Goal: Task Accomplishment & Management: Use online tool/utility

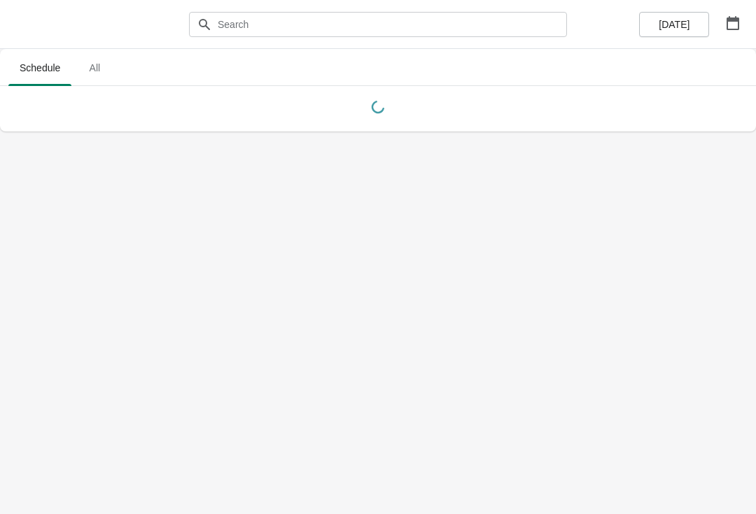
click at [731, 23] on icon "button" at bounding box center [733, 23] width 14 height 14
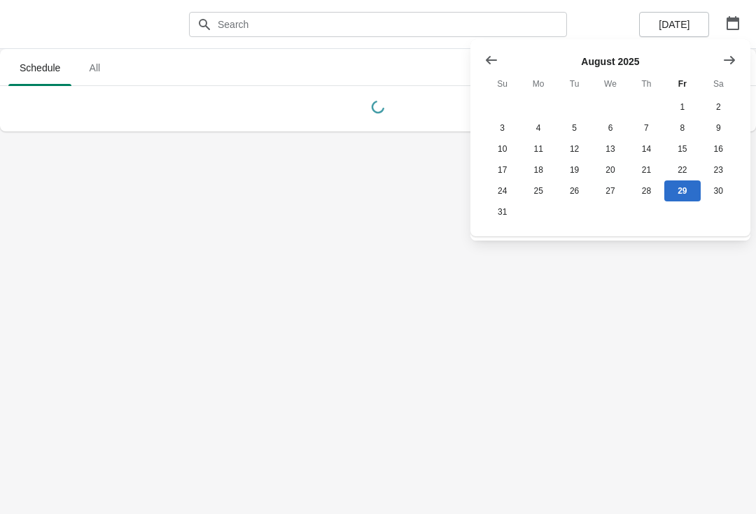
click at [731, 58] on icon "Show next month, September 2025" at bounding box center [729, 60] width 14 height 14
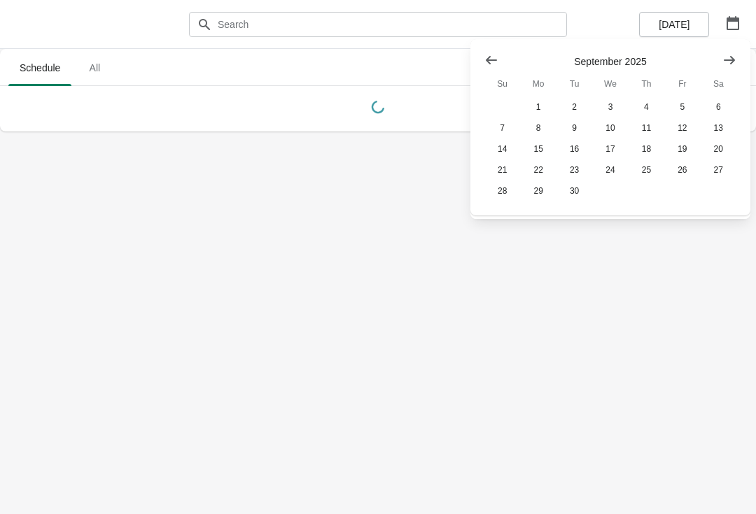
click at [728, 62] on icon "Show next month, October 2025" at bounding box center [729, 60] width 14 height 14
click at [728, 62] on icon "Show next month, November 2025" at bounding box center [729, 60] width 14 height 14
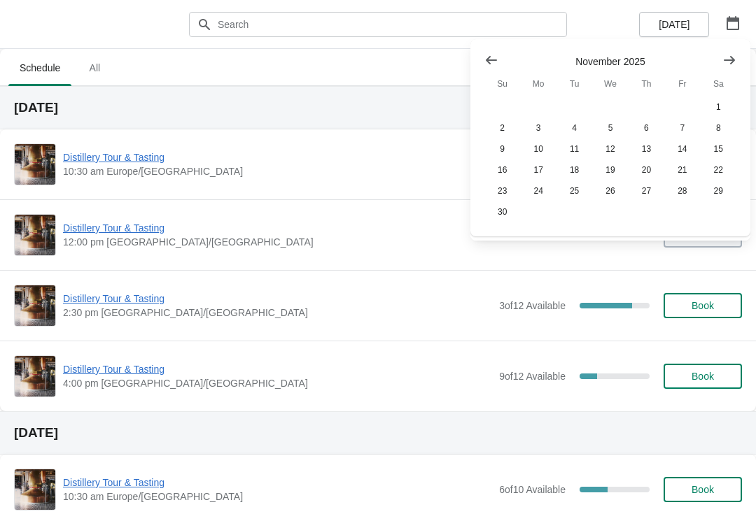
click at [578, 125] on button "4" at bounding box center [574, 128] width 36 height 21
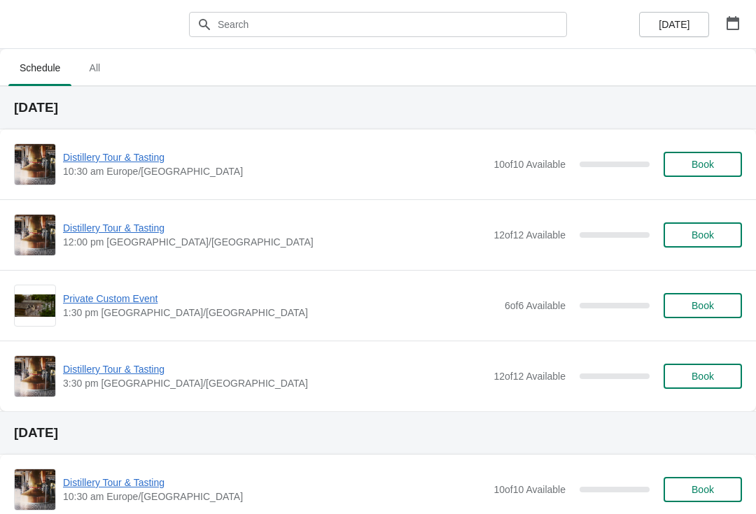
click at [732, 28] on icon "button" at bounding box center [733, 23] width 14 height 14
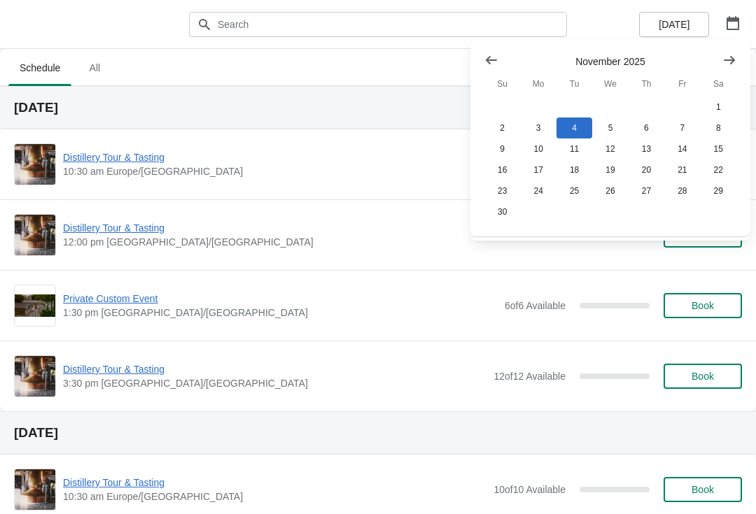
click at [542, 121] on button "3" at bounding box center [538, 128] width 36 height 21
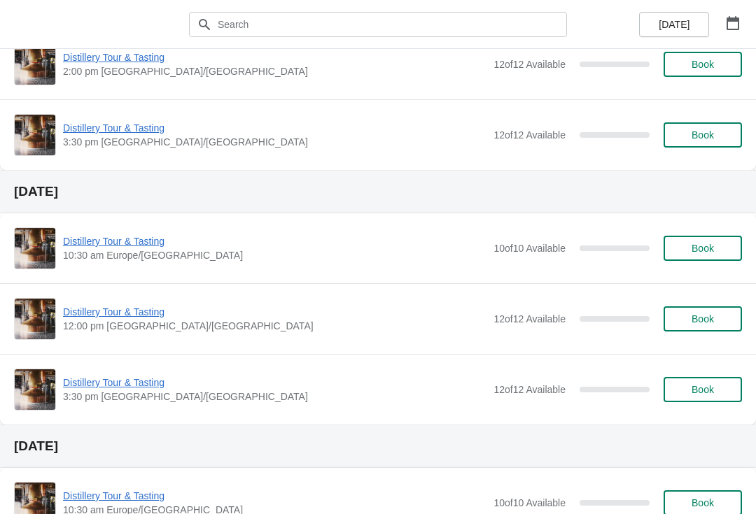
scroll to position [243, 0]
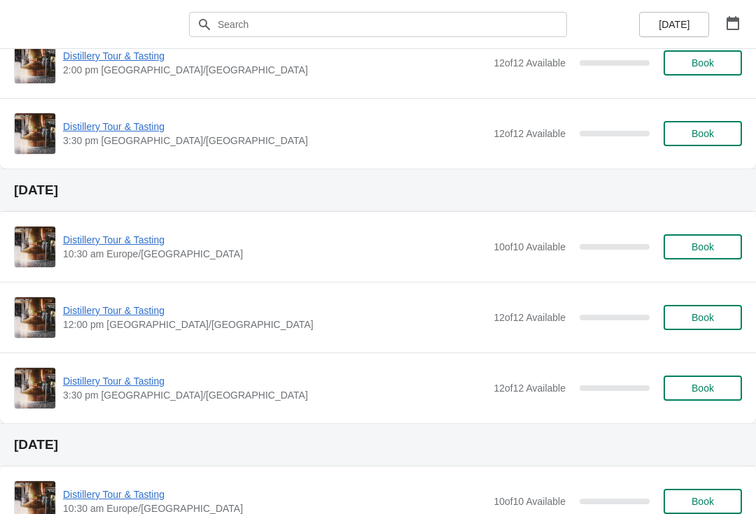
click at [736, 27] on icon "button" at bounding box center [733, 23] width 14 height 14
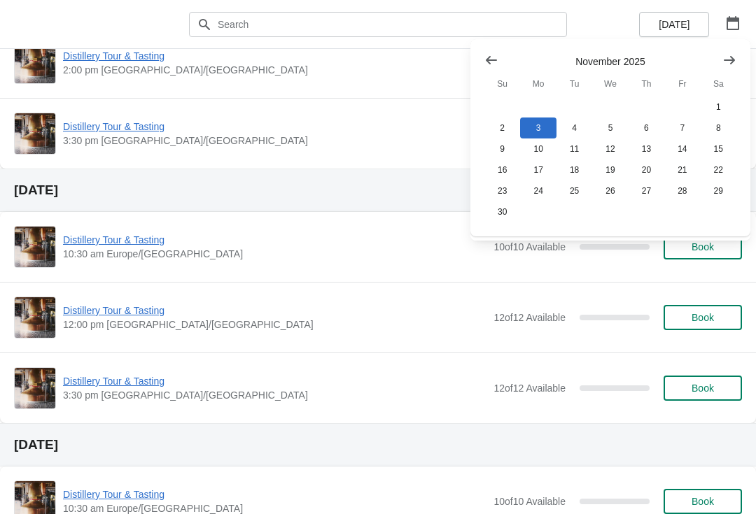
click at [550, 139] on button "10" at bounding box center [538, 149] width 36 height 21
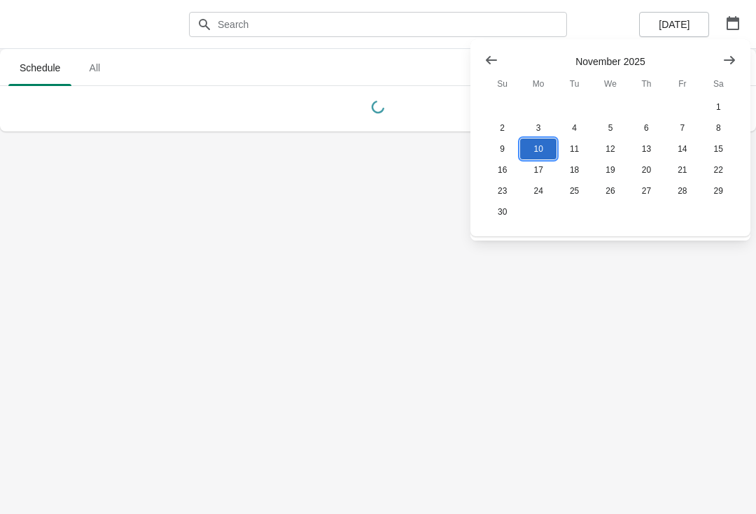
scroll to position [0, 0]
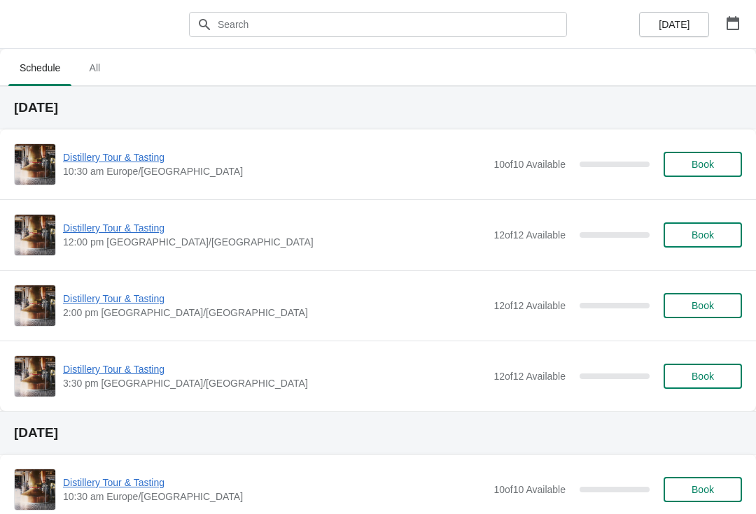
click at [736, 20] on icon "button" at bounding box center [732, 23] width 13 height 14
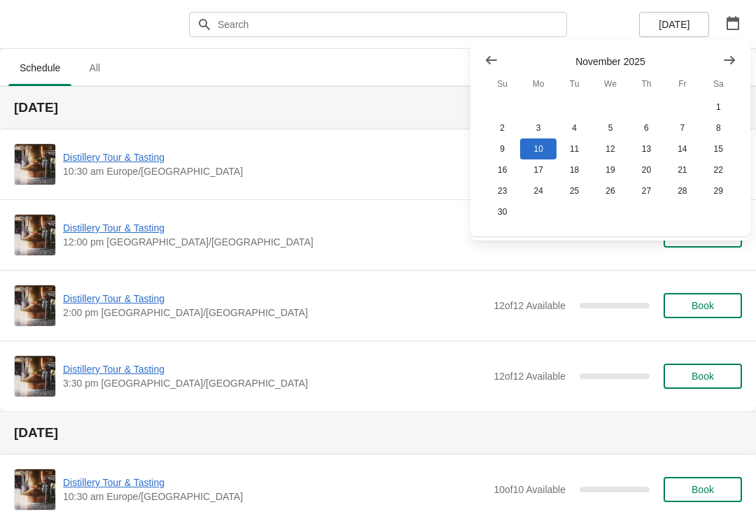
click at [646, 135] on button "6" at bounding box center [646, 128] width 36 height 21
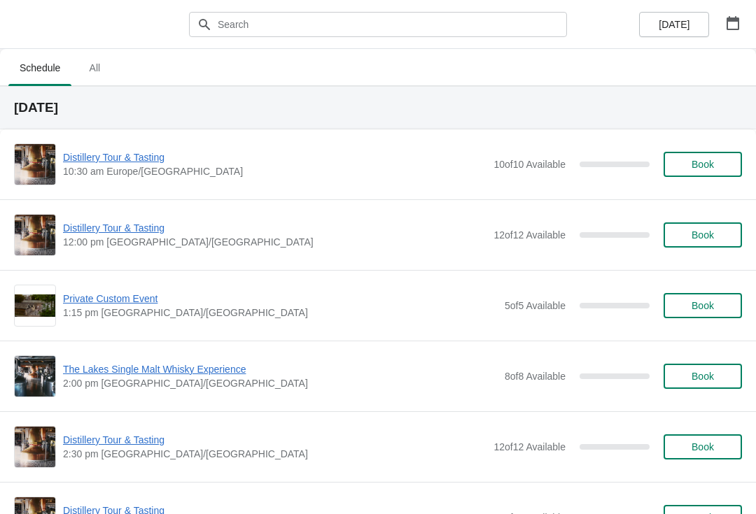
click at [705, 304] on span "Book" at bounding box center [702, 305] width 22 height 11
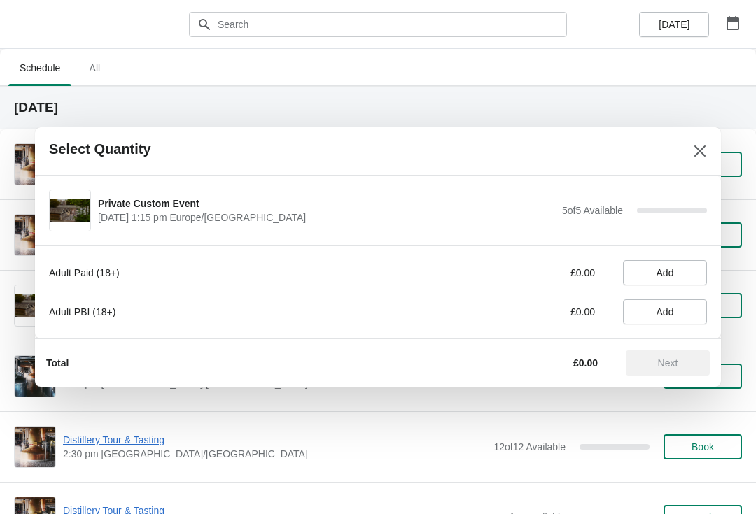
click at [676, 269] on span "Add" at bounding box center [665, 272] width 60 height 11
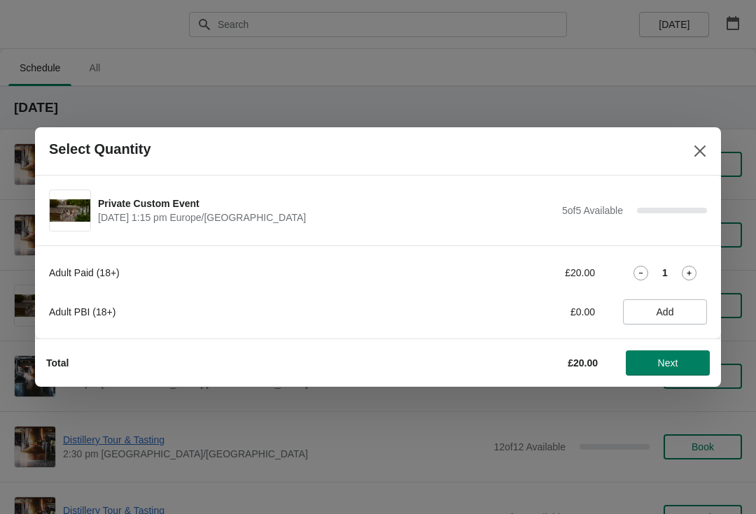
click at [629, 271] on div "1" at bounding box center [665, 273] width 84 height 15
click at [687, 279] on icon at bounding box center [689, 273] width 15 height 15
click at [690, 272] on icon at bounding box center [689, 273] width 15 height 15
click at [696, 270] on icon at bounding box center [689, 273] width 15 height 15
click at [694, 274] on icon at bounding box center [689, 273] width 15 height 15
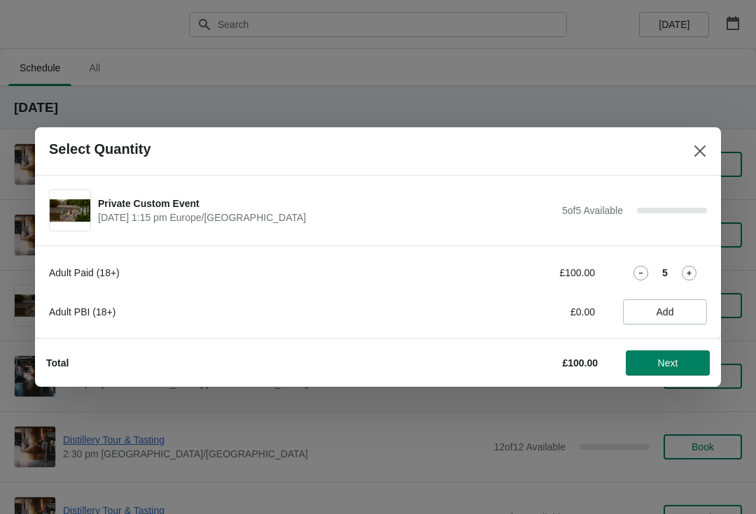
click at [675, 369] on span "Next" at bounding box center [668, 363] width 20 height 11
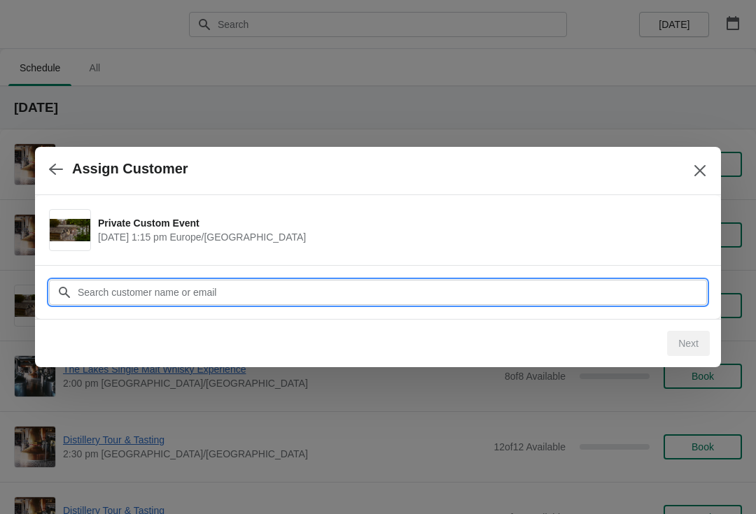
click at [508, 298] on input "Customer" at bounding box center [392, 292] width 630 height 25
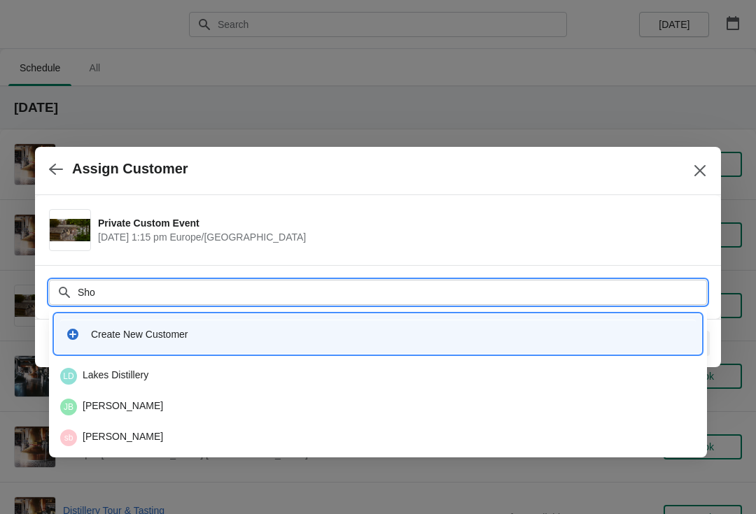
type input "Shop"
click at [139, 367] on div "[GEOGRAPHIC_DATA]" at bounding box center [378, 377] width 647 height 28
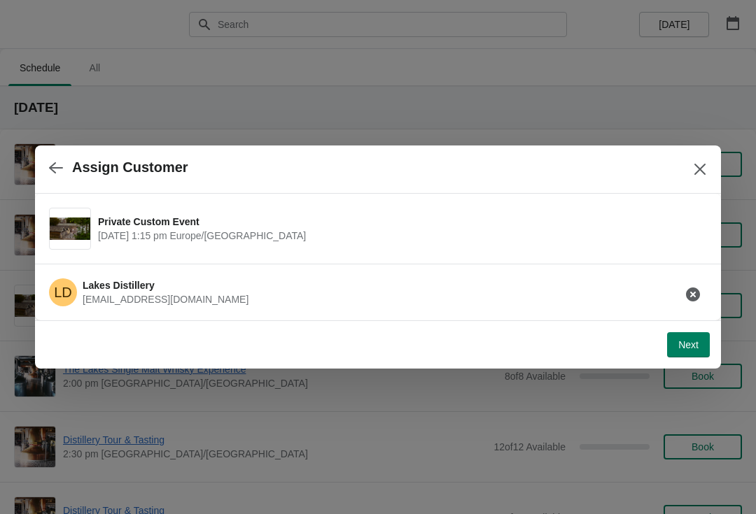
click at [680, 356] on button "Next" at bounding box center [688, 344] width 43 height 25
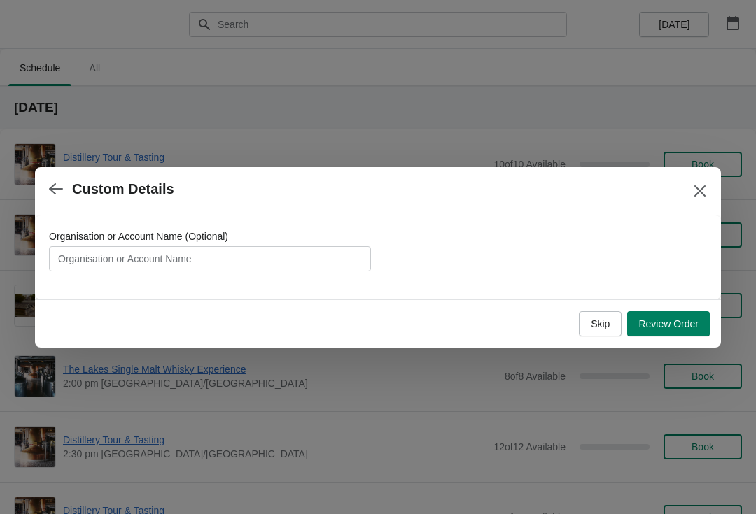
click at [665, 318] on span "Review Order" at bounding box center [668, 323] width 60 height 11
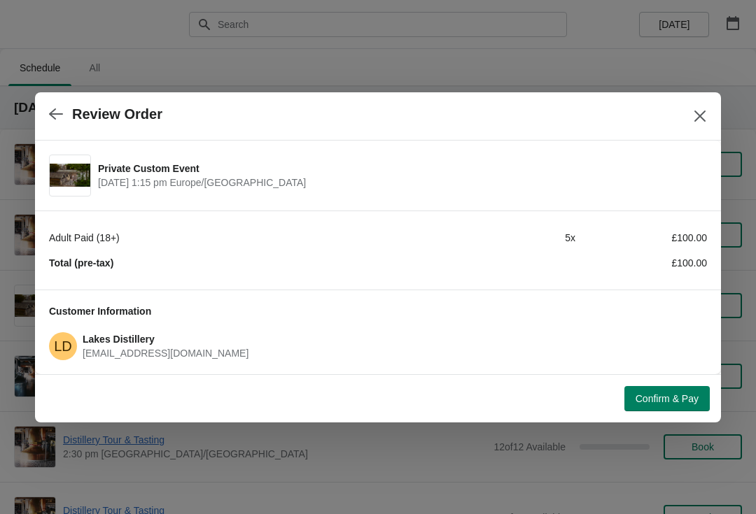
click at [60, 107] on icon "button" at bounding box center [56, 114] width 14 height 14
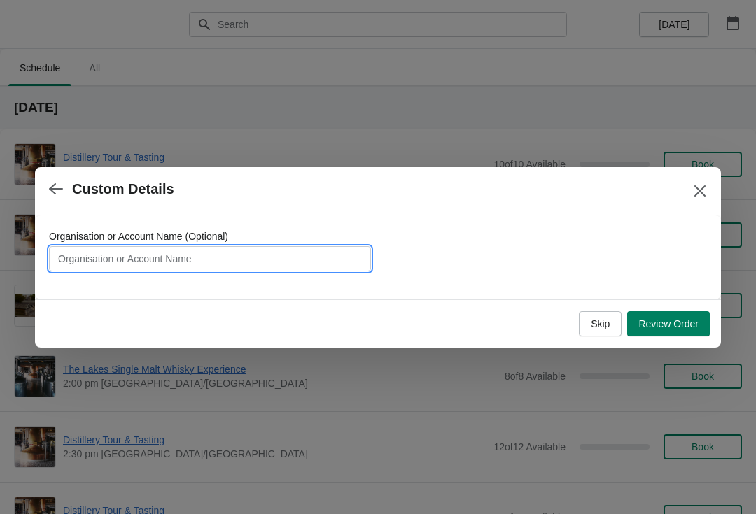
click at [218, 269] on input "Organisation or Account Name (Optional)" at bounding box center [210, 258] width 322 height 25
type input "Bastion - nyetimber"
click at [687, 332] on button "Review Order" at bounding box center [668, 323] width 83 height 25
